Goal: Task Accomplishment & Management: Complete application form

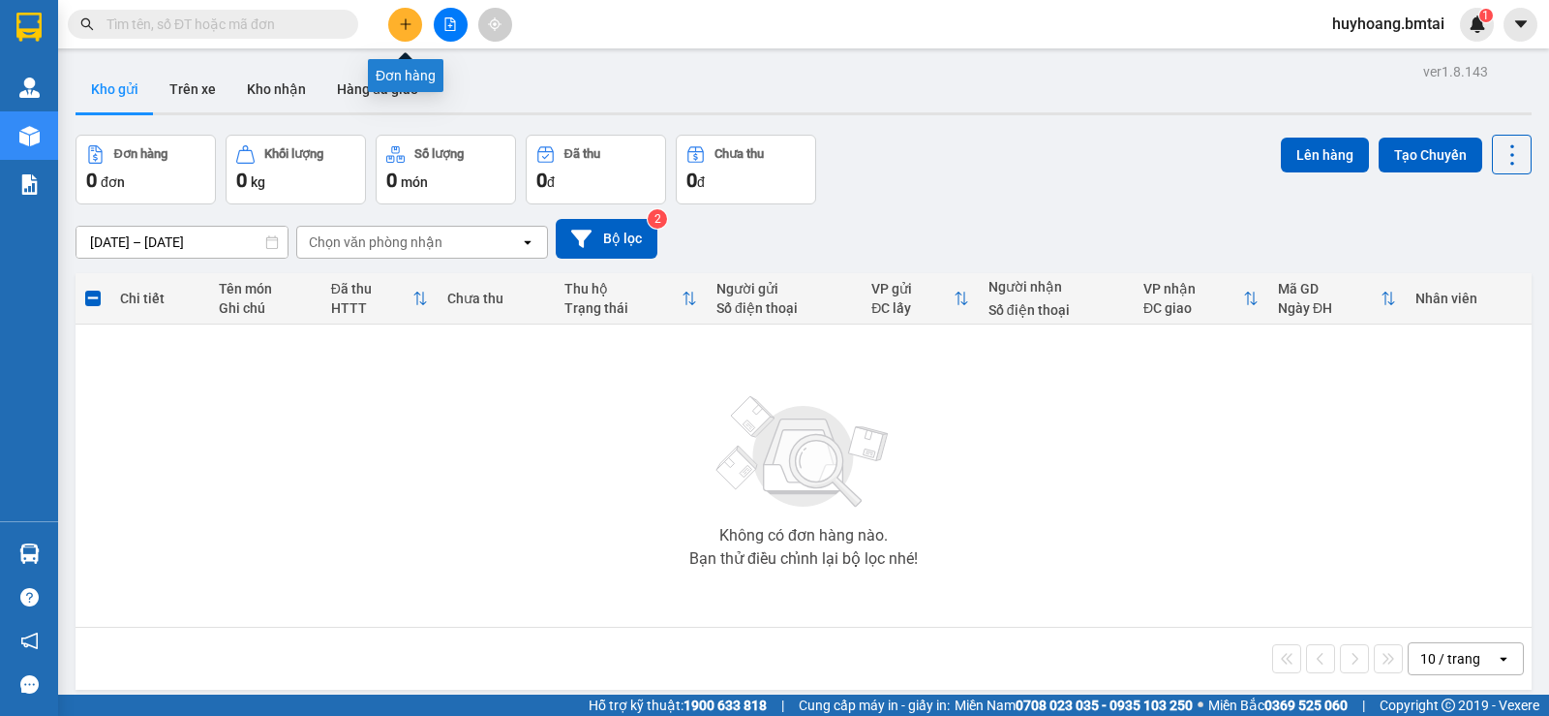
click at [406, 30] on icon "plus" at bounding box center [406, 24] width 14 height 14
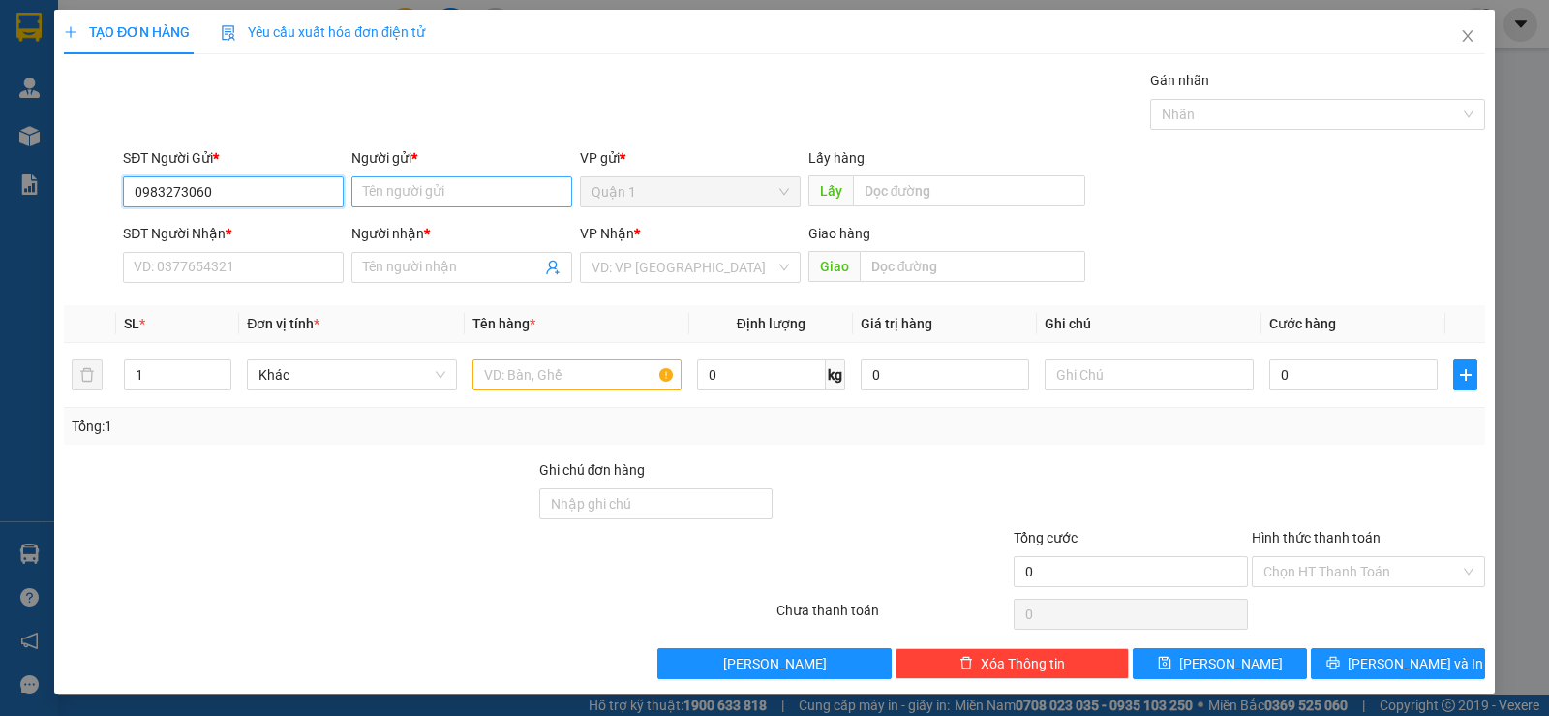
type input "0983273060"
click at [419, 195] on input "Người gửi *" at bounding box center [461, 191] width 221 height 31
type input "c"
type input "Chouchou"
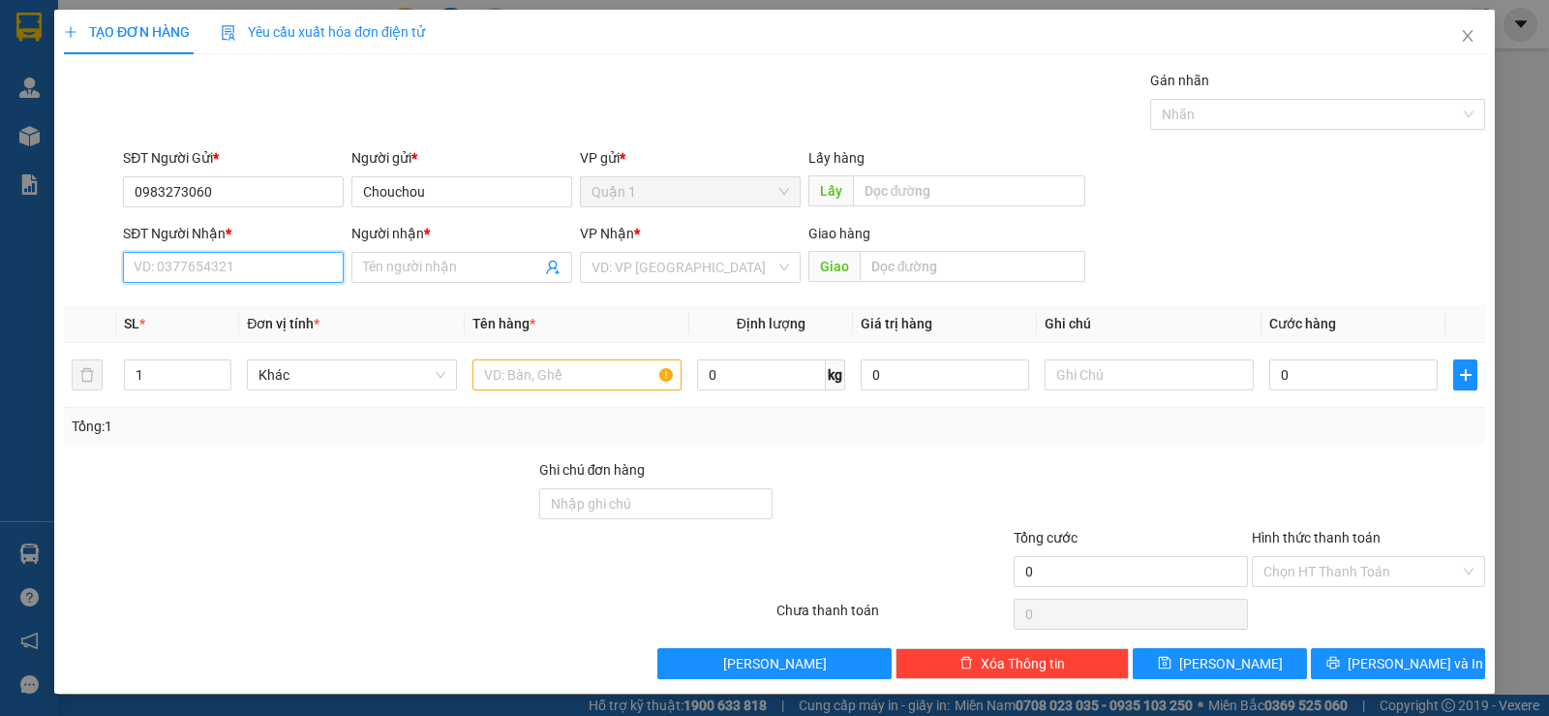
click at [218, 275] on input "SĐT Người Nhận *" at bounding box center [233, 267] width 221 height 31
type input "9"
type input "0935300314"
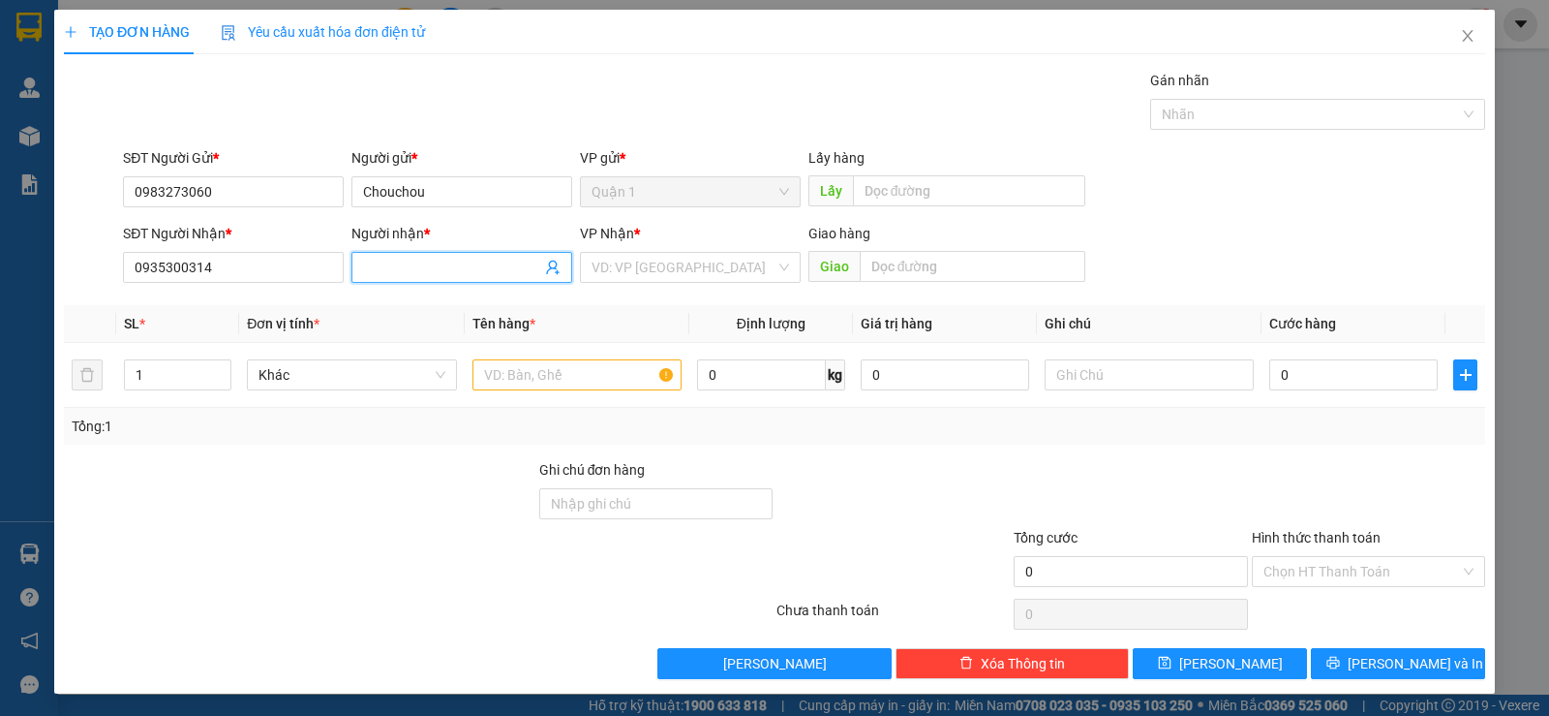
click at [441, 269] on input "Người nhận *" at bounding box center [452, 267] width 178 height 21
type input "[PERSON_NAME]"
click at [691, 266] on input "search" at bounding box center [684, 267] width 184 height 29
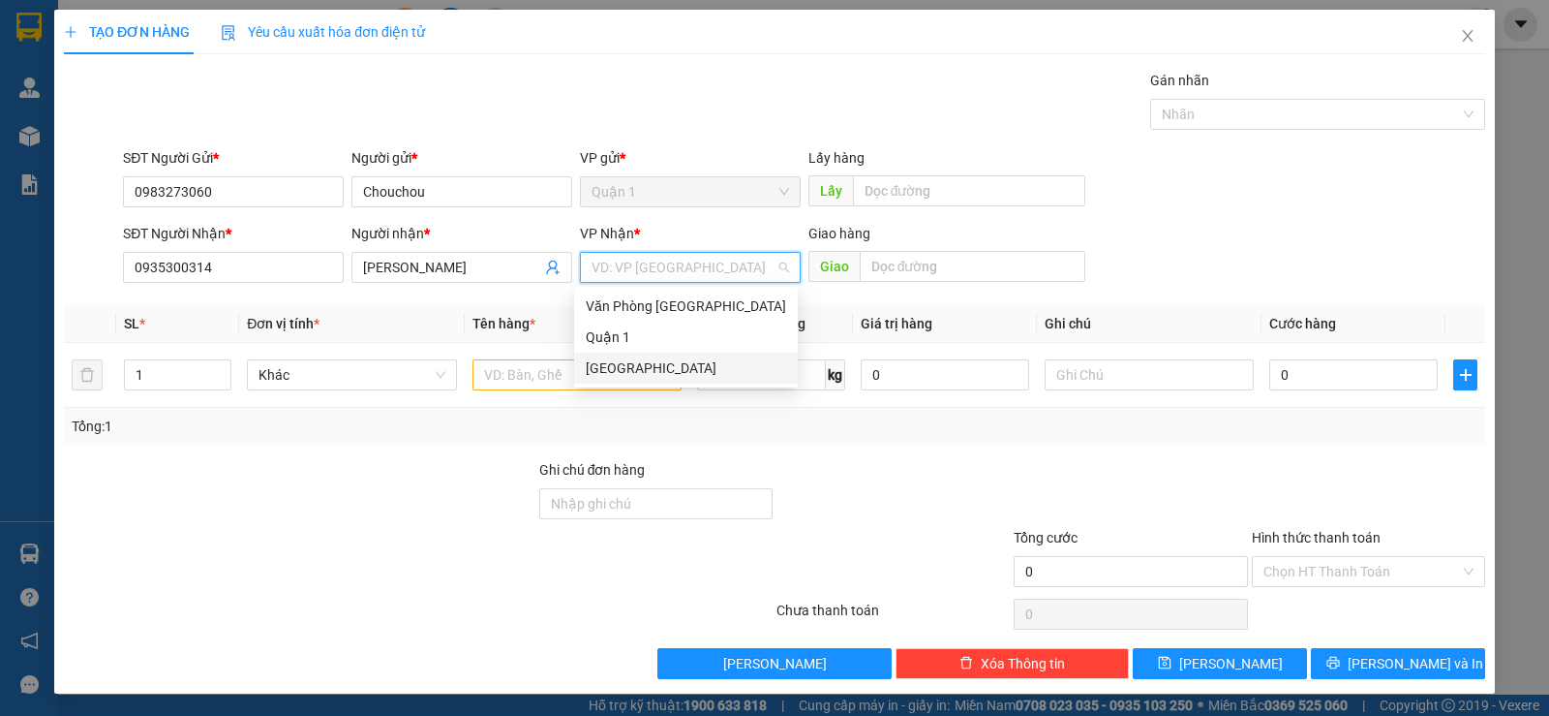
click at [673, 375] on div "[GEOGRAPHIC_DATA]" at bounding box center [686, 367] width 200 height 21
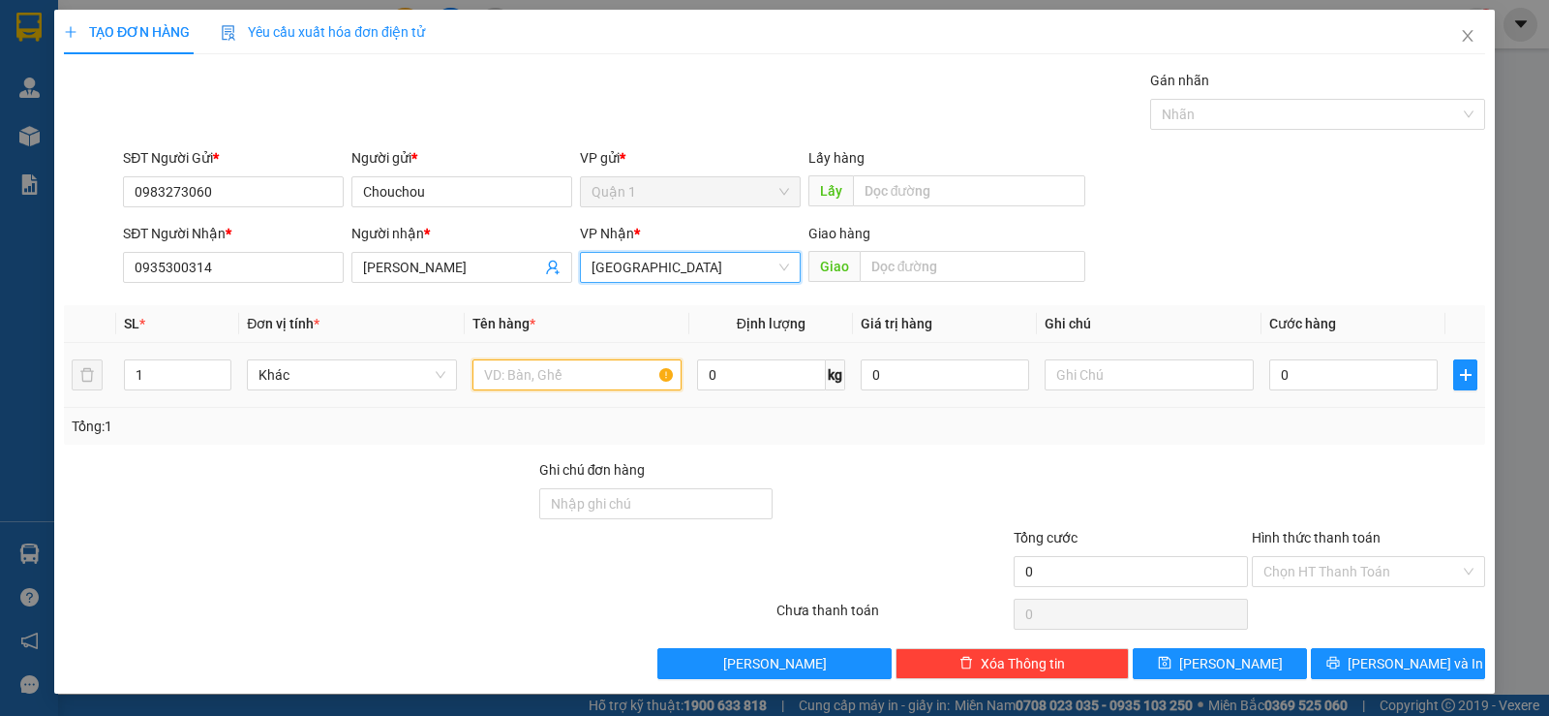
click at [535, 368] on input "text" at bounding box center [577, 374] width 209 height 31
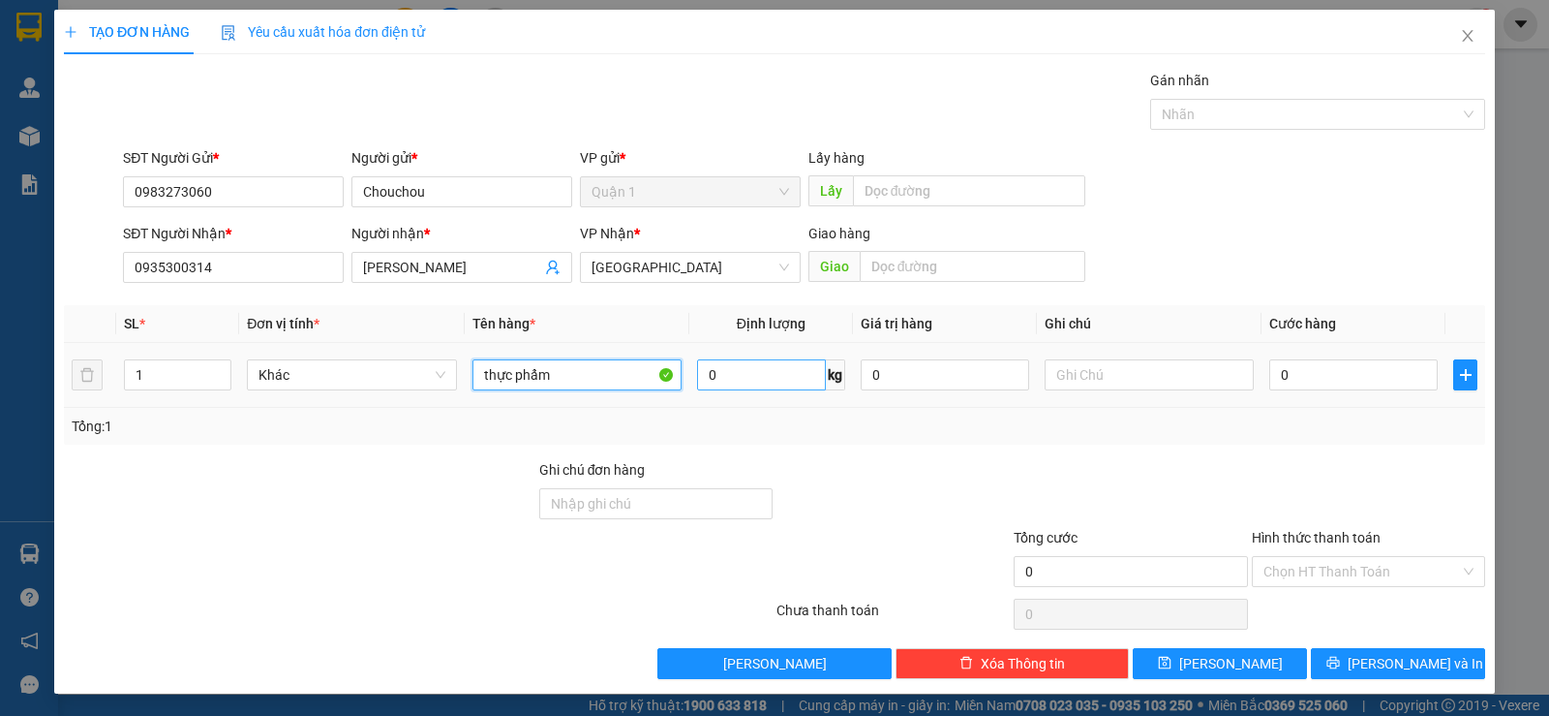
type input "thực phẩm"
click at [777, 374] on input "0" at bounding box center [761, 374] width 129 height 31
click at [932, 376] on input "0" at bounding box center [945, 374] width 168 height 31
click at [1344, 380] on input "0" at bounding box center [1353, 374] width 168 height 31
type input "3"
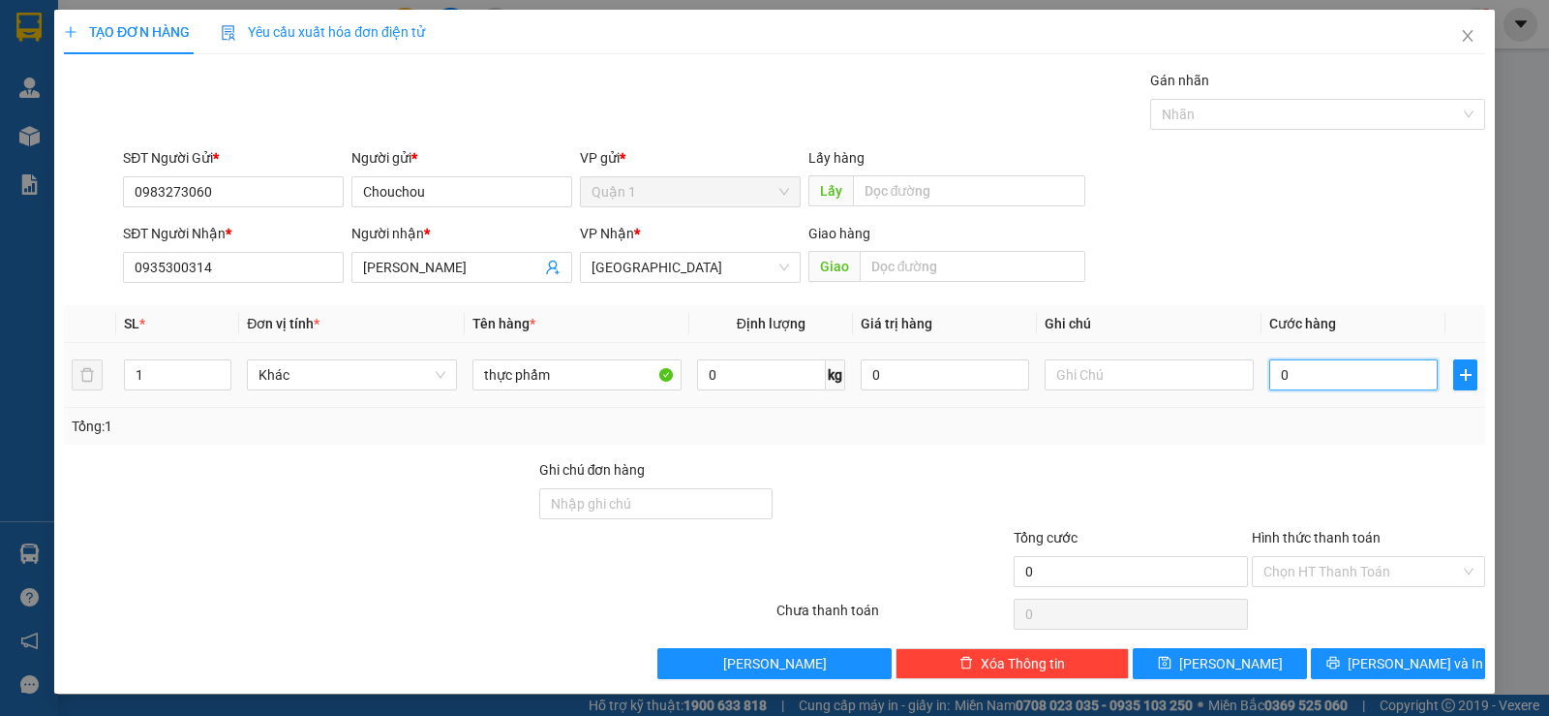
type input "3"
type input "30"
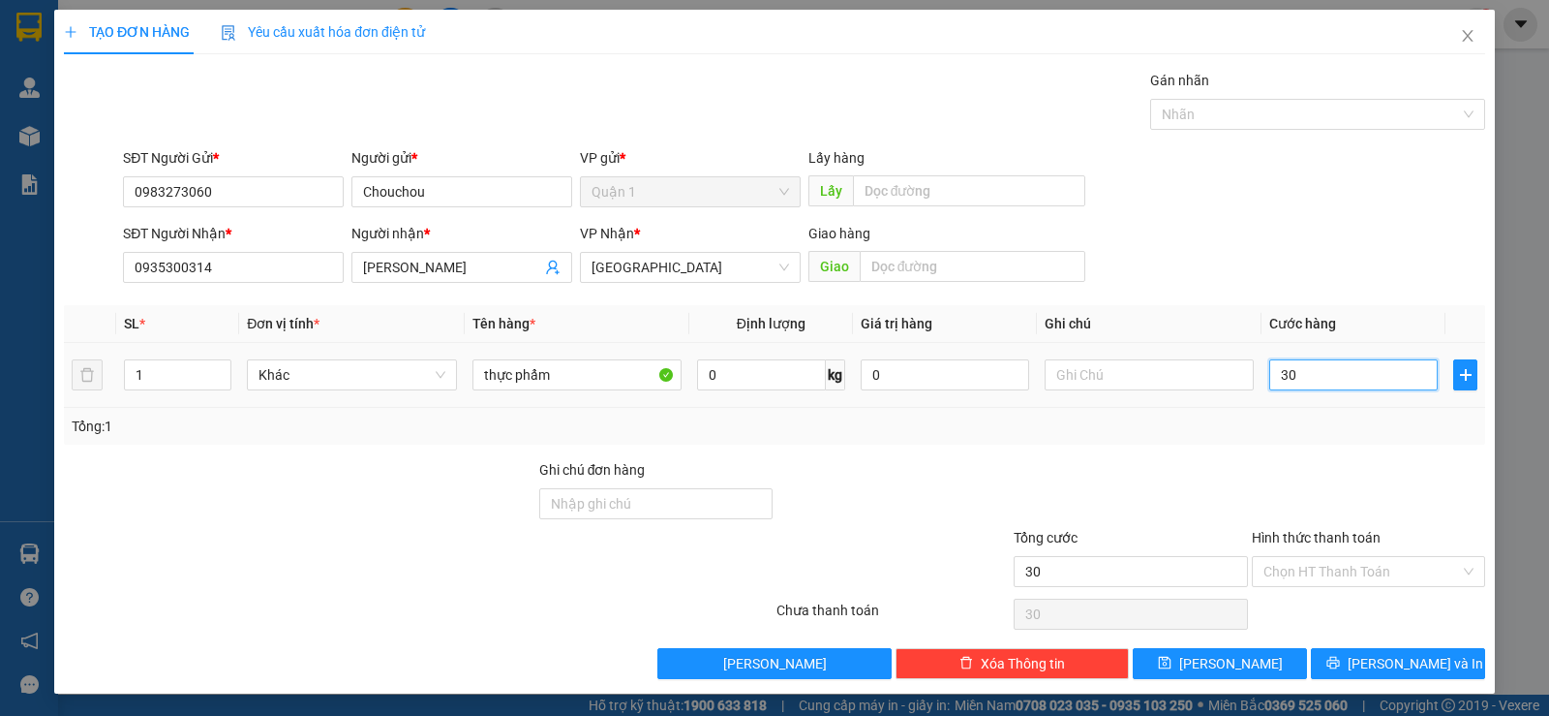
type input "300"
type input "3.000"
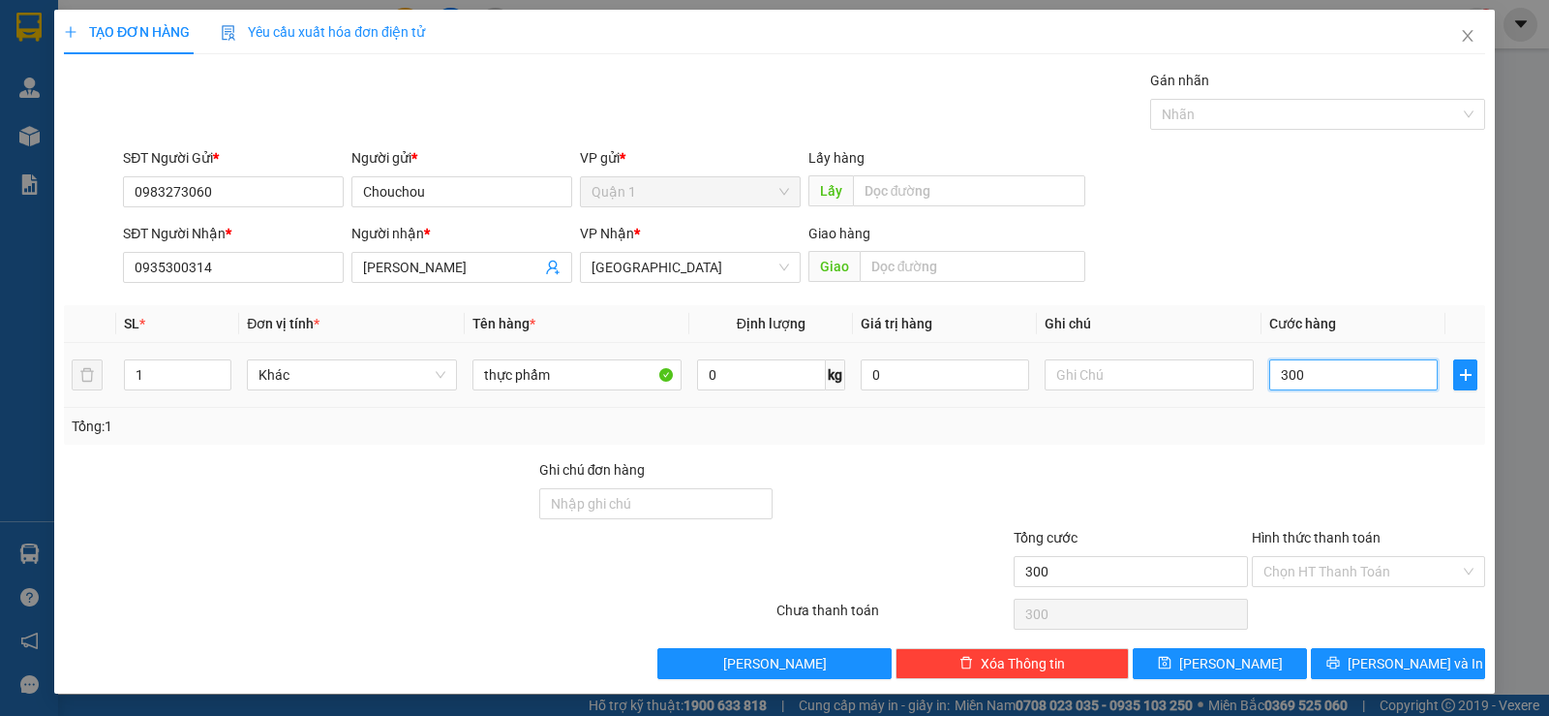
type input "3.000"
type input "30.000"
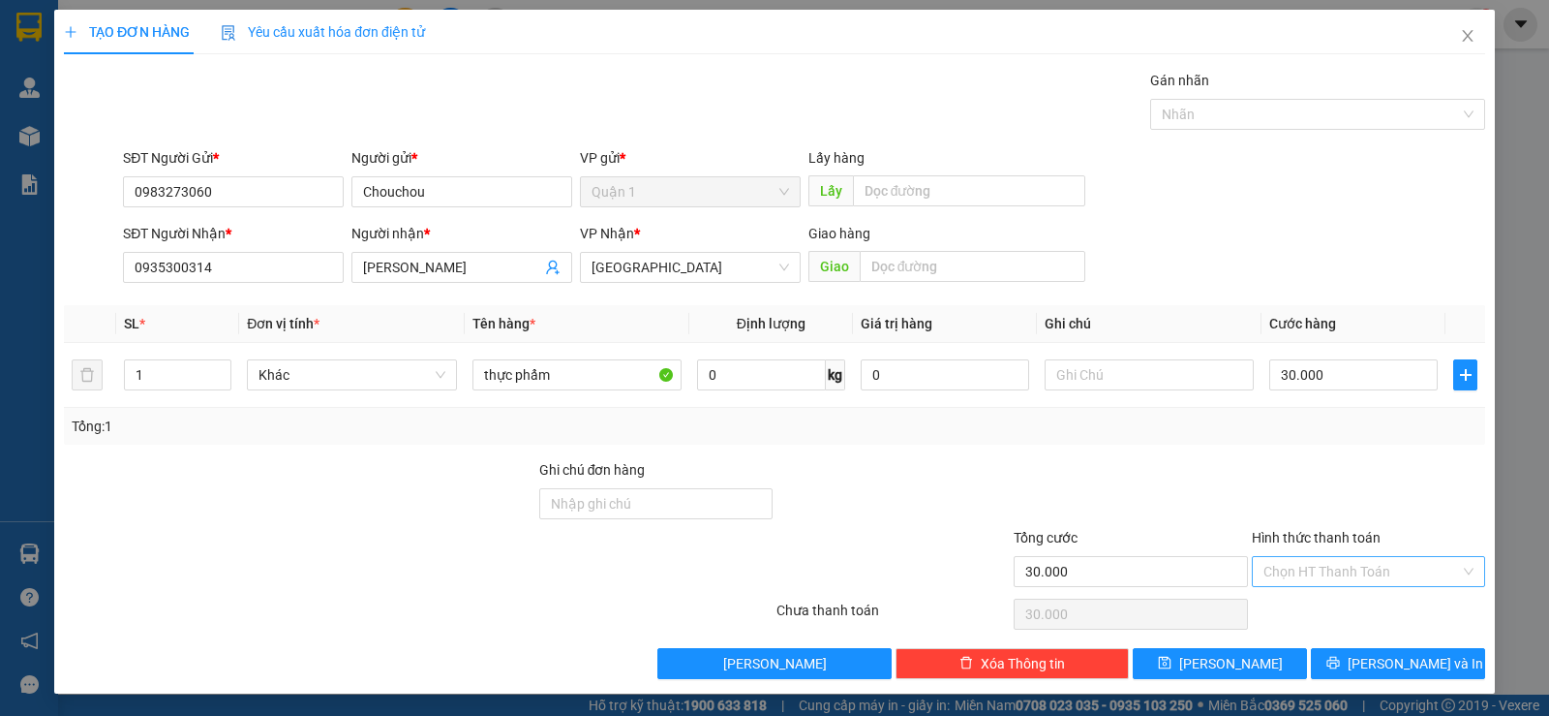
click at [1328, 580] on input "Hình thức thanh toán" at bounding box center [1362, 571] width 197 height 29
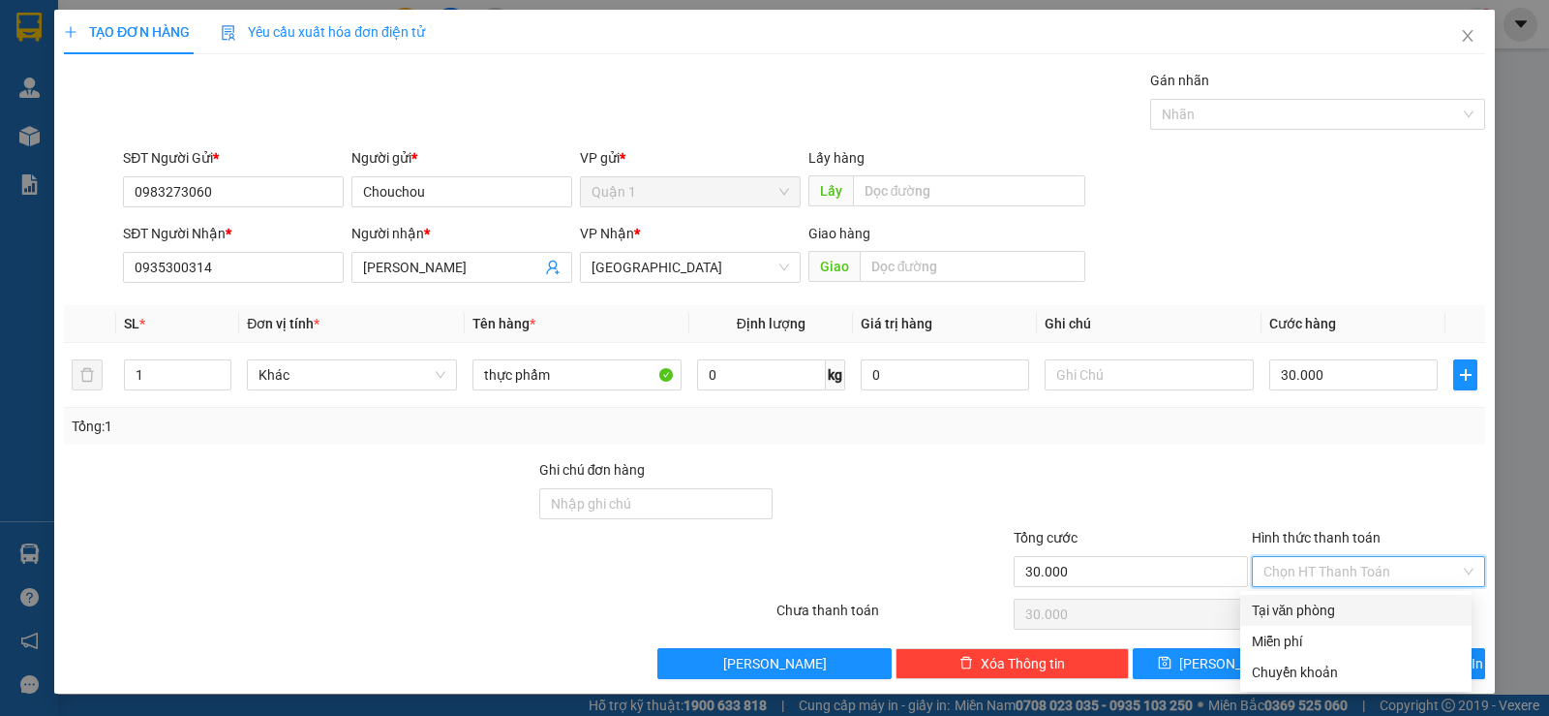
click at [1330, 580] on input "Hình thức thanh toán" at bounding box center [1362, 571] width 197 height 29
click at [1328, 581] on input "Hình thức thanh toán" at bounding box center [1362, 571] width 197 height 29
click at [1116, 460] on div at bounding box center [1130, 493] width 237 height 68
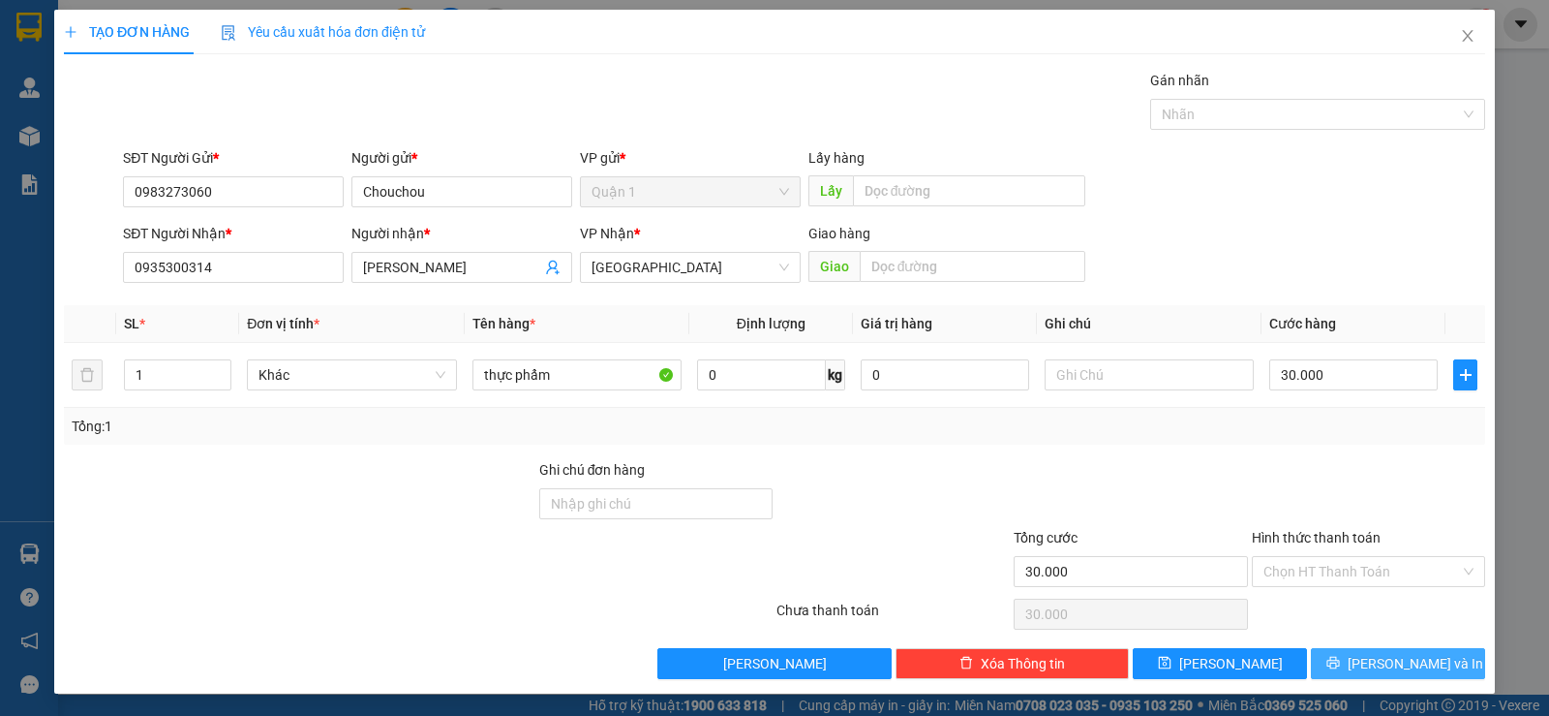
click at [1328, 659] on button "[PERSON_NAME] và In" at bounding box center [1398, 663] width 174 height 31
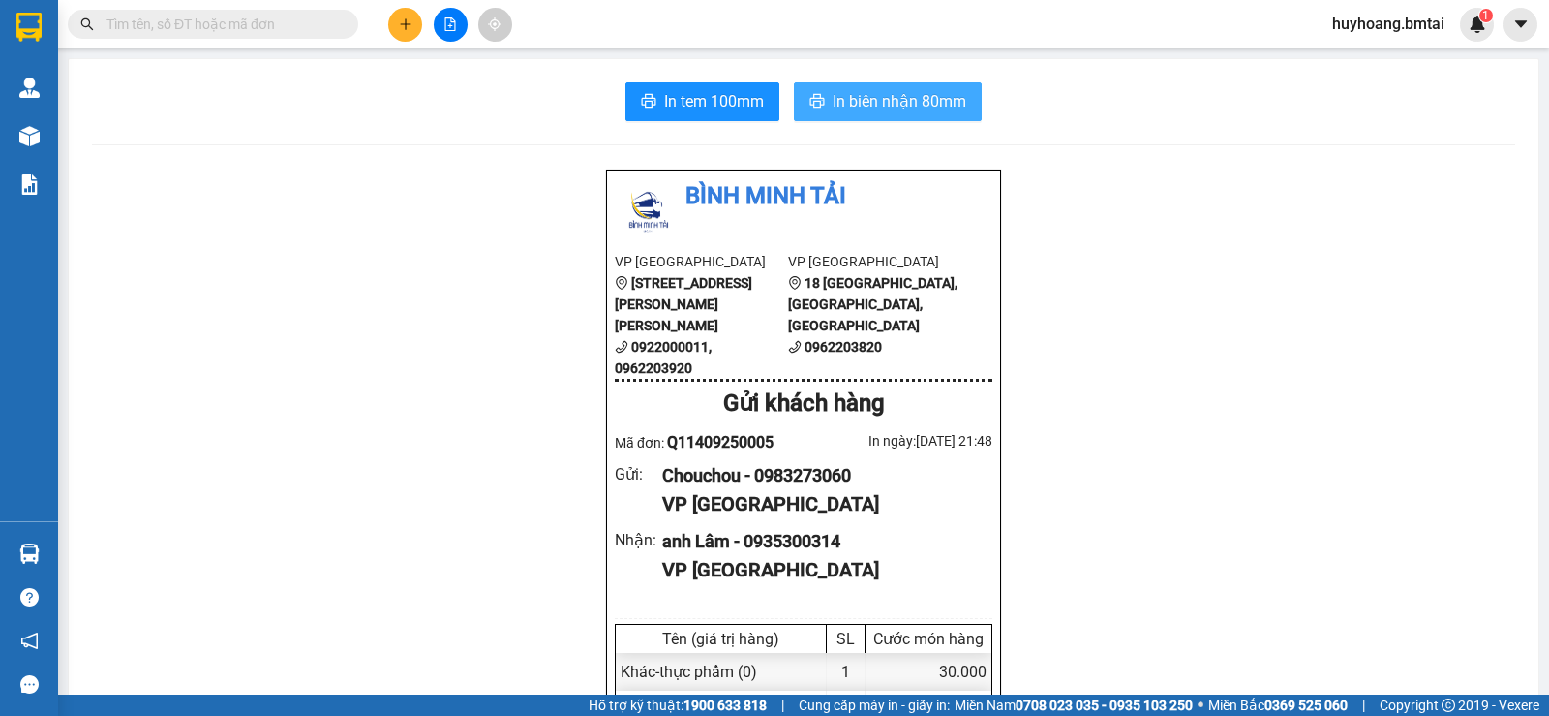
click at [918, 111] on span "In biên nhận 80mm" at bounding box center [900, 101] width 134 height 24
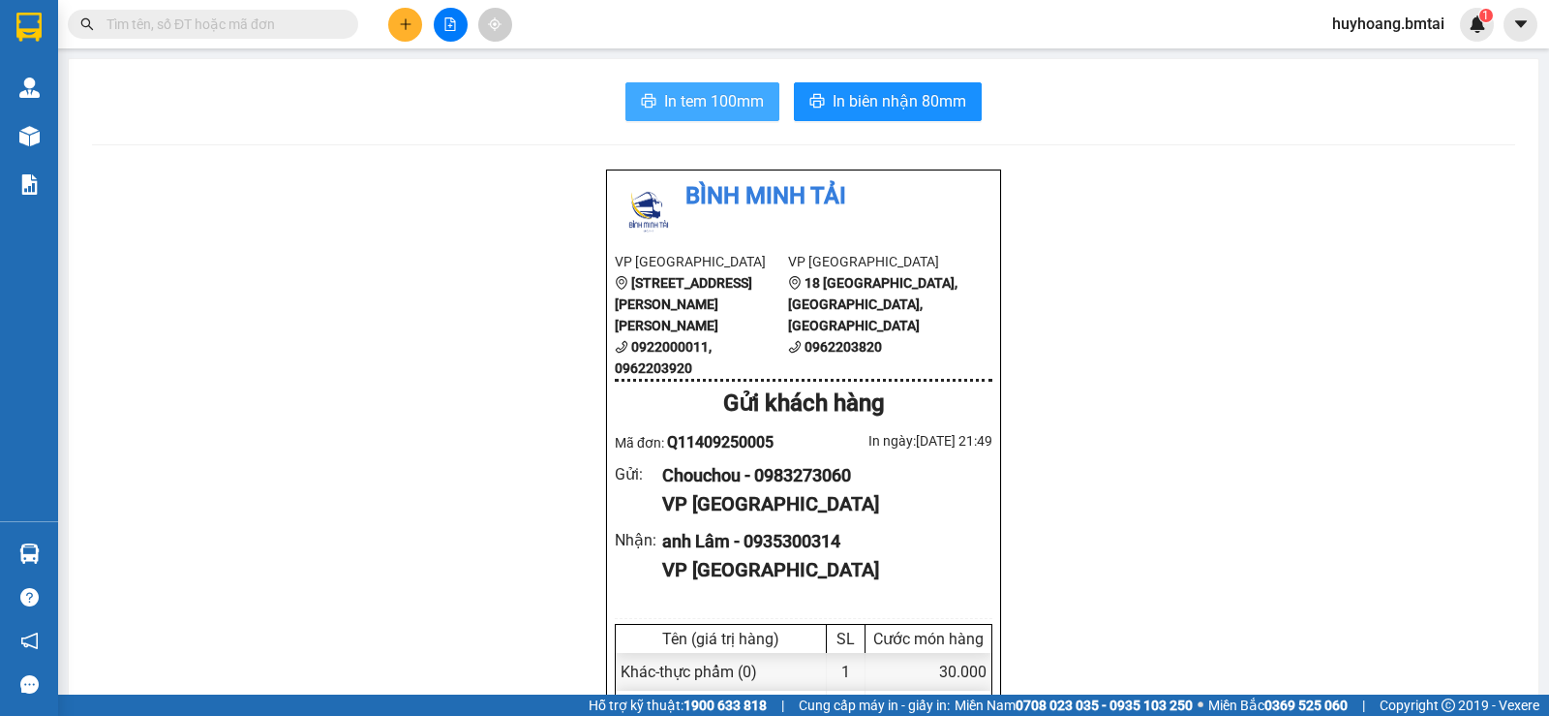
click at [670, 114] on button "In tem 100mm" at bounding box center [703, 101] width 154 height 39
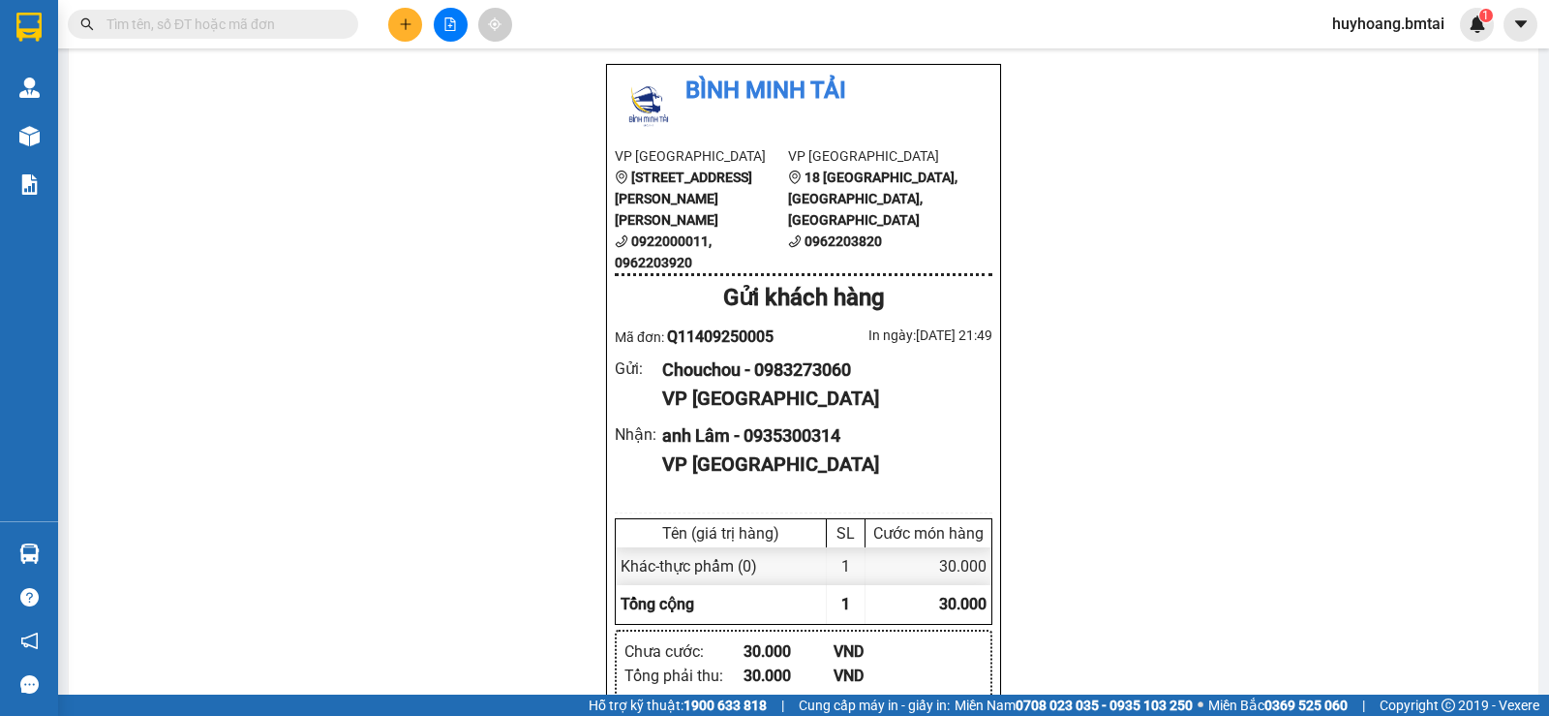
scroll to position [10, 0]
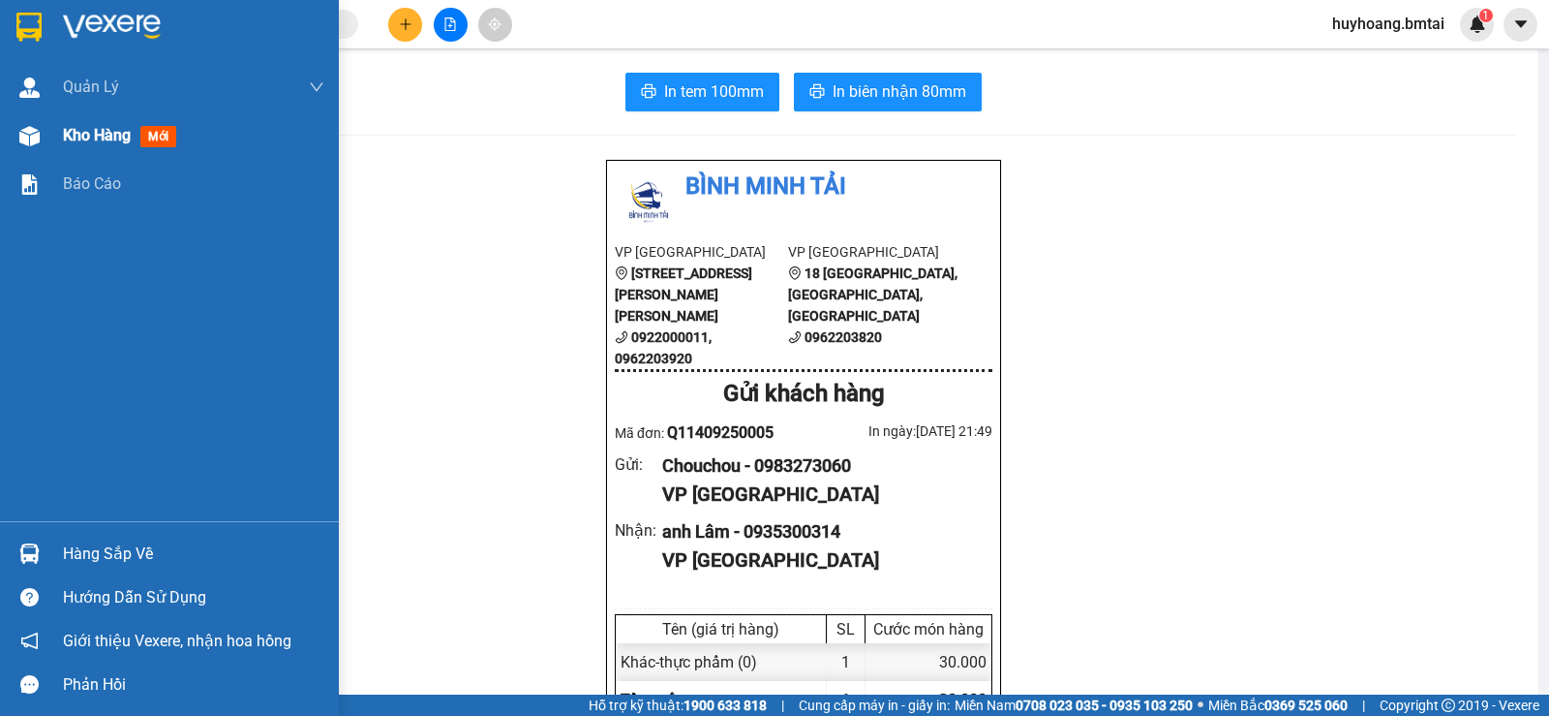
click at [97, 138] on span "Kho hàng" at bounding box center [97, 135] width 68 height 18
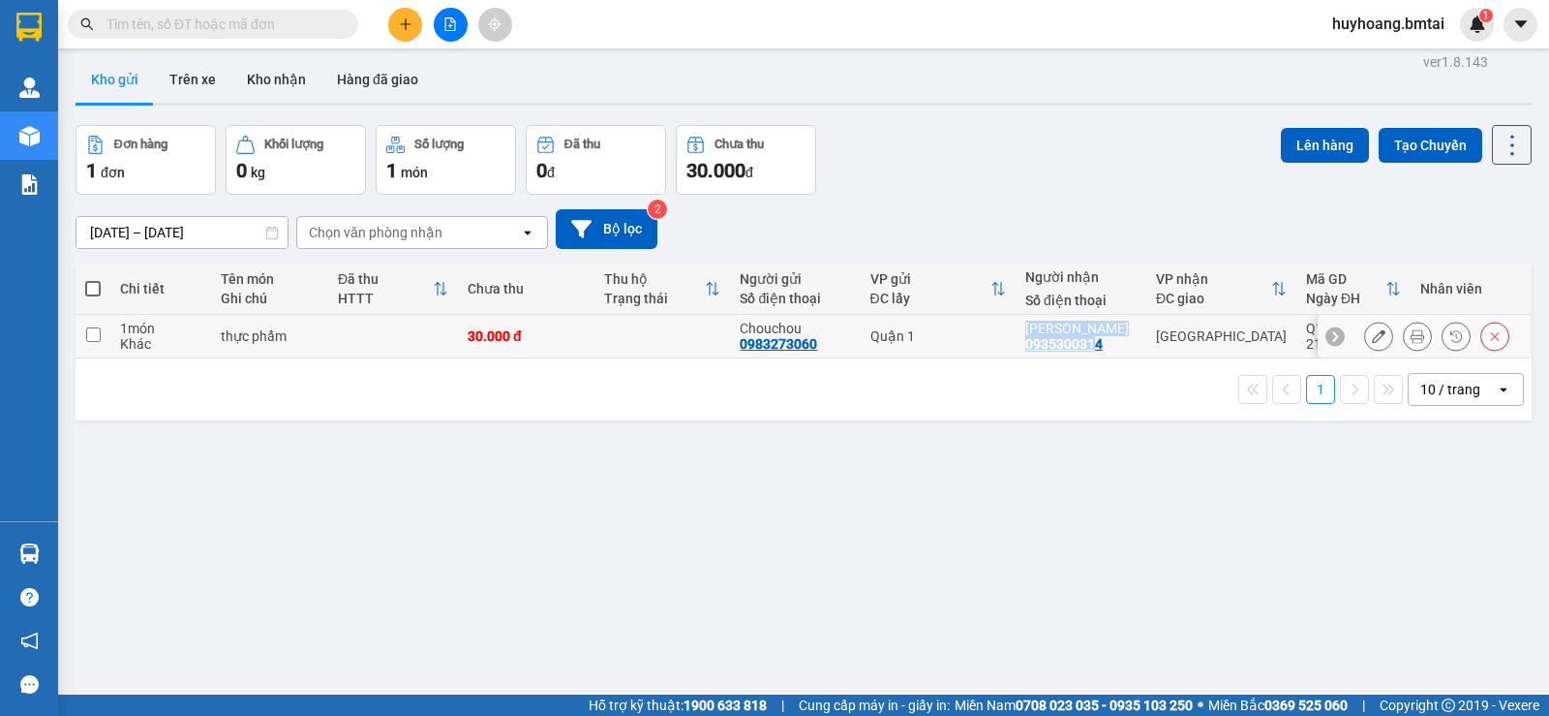
drag, startPoint x: 1104, startPoint y: 344, endPoint x: 1021, endPoint y: 351, distance: 83.5
click at [1021, 351] on tr "1 món Khác thực phẩm 30.000 đ Chouchou 0983273060 Quận 1 anh Lâm 0935300314 [GE…" at bounding box center [804, 337] width 1456 height 44
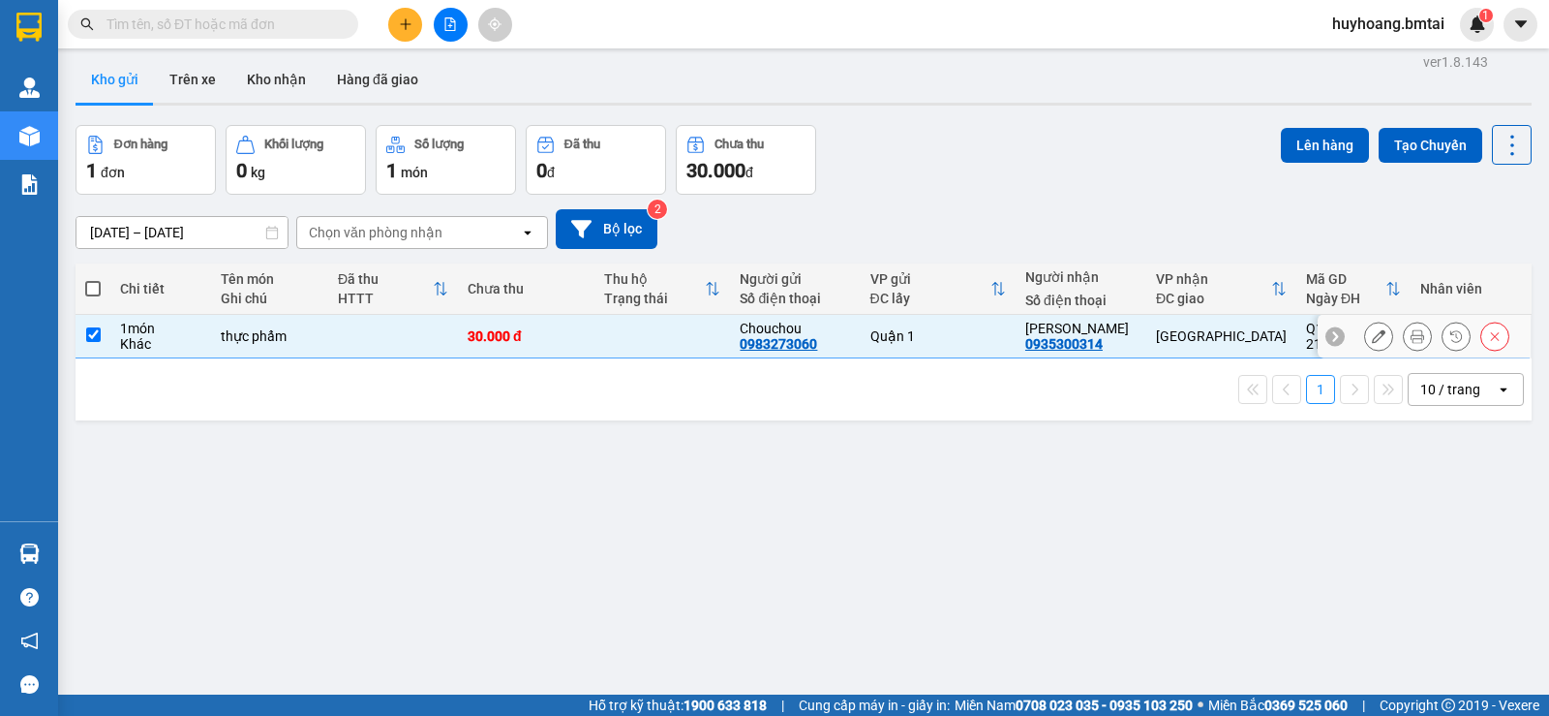
click at [1044, 363] on div "1 10 / trang open" at bounding box center [804, 389] width 1456 height 62
drag, startPoint x: 1113, startPoint y: 343, endPoint x: 1036, endPoint y: 347, distance: 76.6
click at [1036, 347] on div "anh Lâm 0935300314" at bounding box center [1080, 336] width 111 height 31
checkbox input "false"
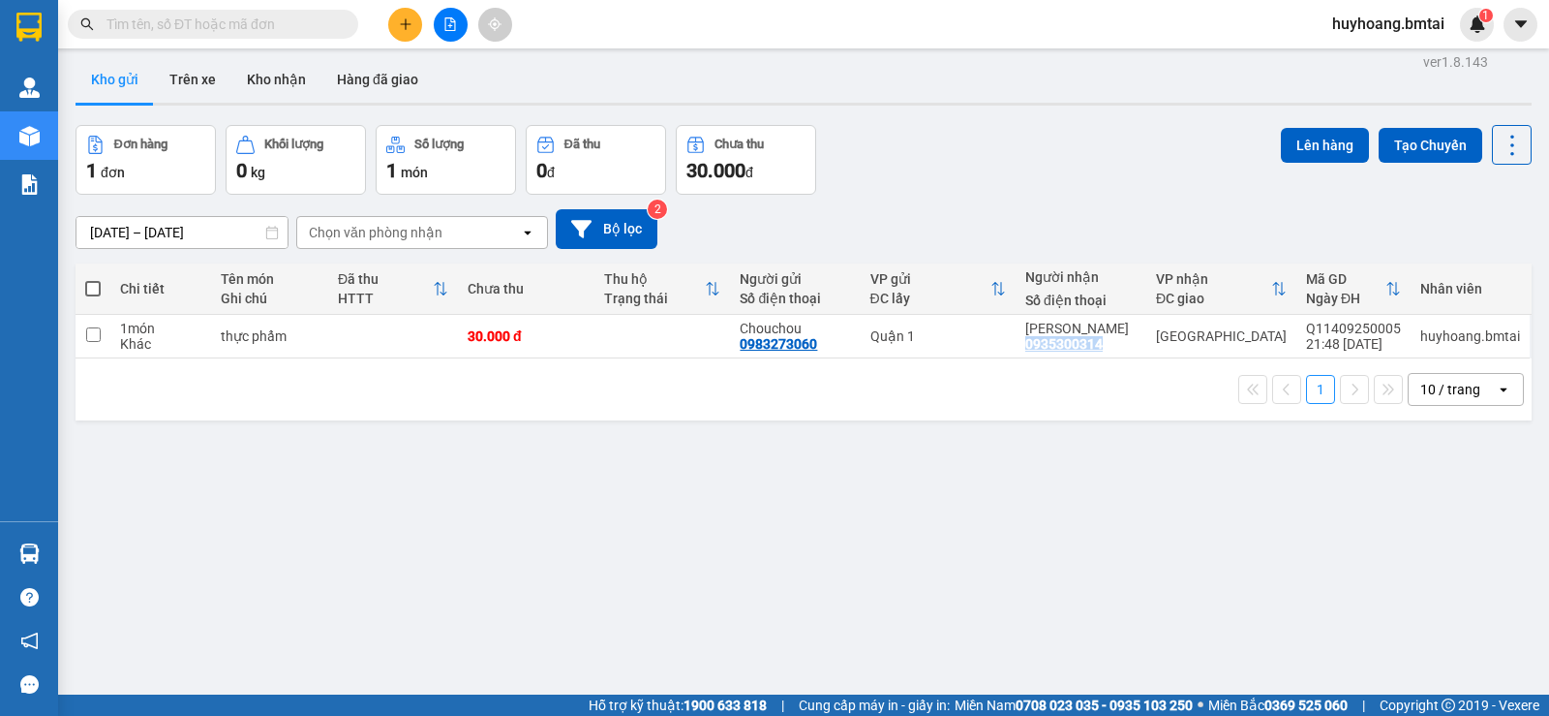
copy div "0935300314"
click at [1488, 339] on icon at bounding box center [1495, 336] width 14 height 14
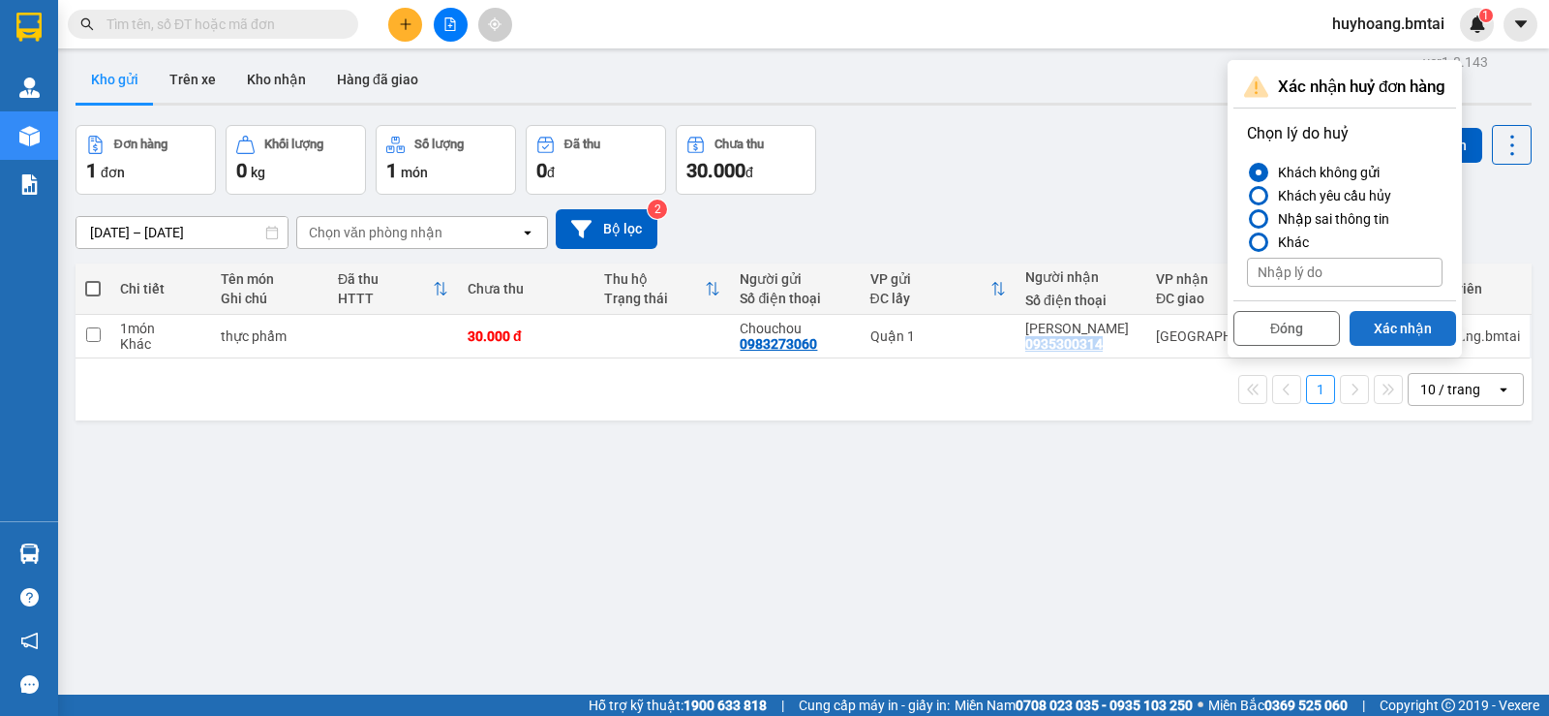
click at [1383, 328] on button "Xác nhận" at bounding box center [1403, 328] width 107 height 35
